Goal: Check status: Check status

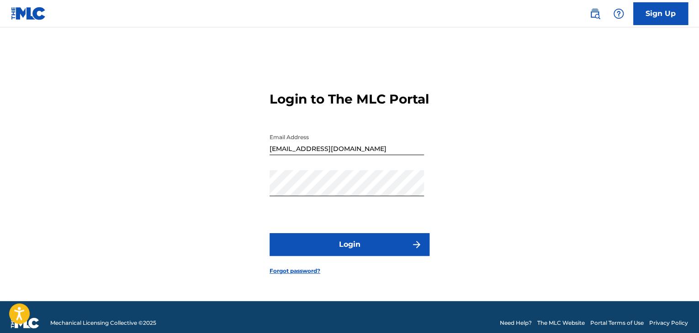
click at [370, 256] on button "Login" at bounding box center [350, 244] width 160 height 23
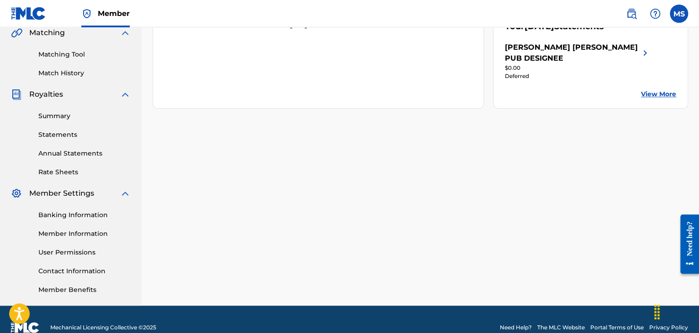
scroll to position [230, 0]
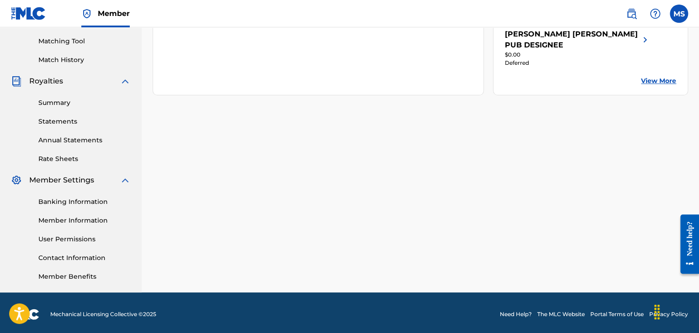
click at [69, 111] on div "Summary Statements Annual Statements Rate Sheets" at bounding box center [71, 125] width 120 height 77
click at [64, 128] on div "Summary Statements Annual Statements Rate Sheets" at bounding box center [71, 125] width 120 height 77
click at [67, 121] on link "Statements" at bounding box center [84, 122] width 92 height 10
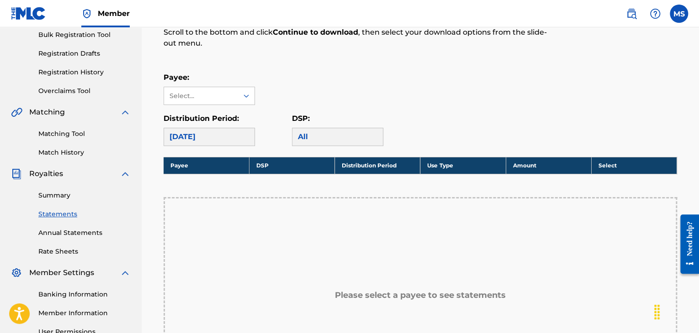
scroll to position [137, 0]
click at [195, 132] on div "[DATE]" at bounding box center [209, 137] width 91 height 18
click at [48, 197] on link "Summary" at bounding box center [84, 196] width 92 height 10
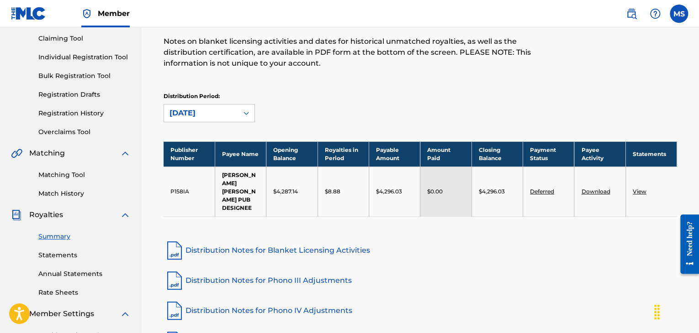
scroll to position [98, 0]
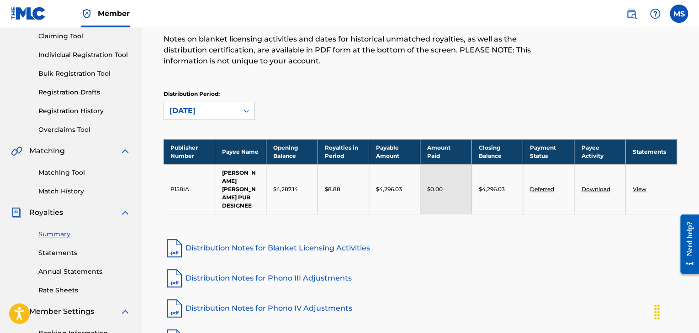
click at [537, 186] on link "Deferred" at bounding box center [542, 189] width 24 height 7
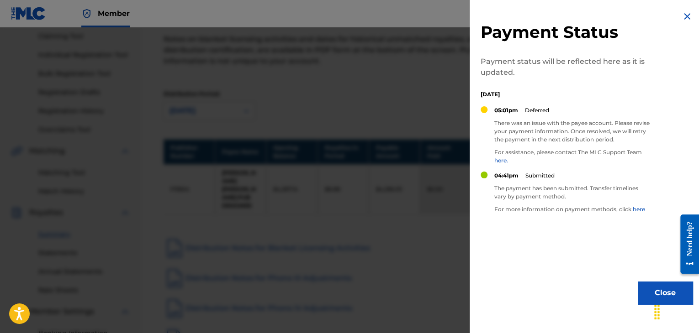
click at [684, 21] on img at bounding box center [687, 16] width 11 height 11
